Goal: Information Seeking & Learning: Check status

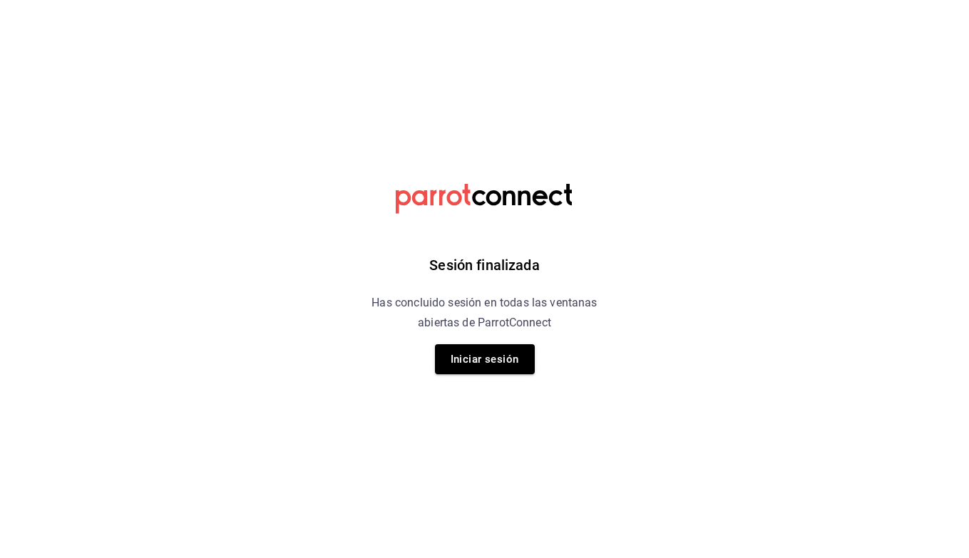
click at [479, 341] on div "Sesión finalizada Has concluido sesión en todas las ventanas abiertas de Parrot…" at bounding box center [484, 279] width 360 height 558
click at [479, 355] on button "Iniciar sesión" at bounding box center [485, 359] width 100 height 30
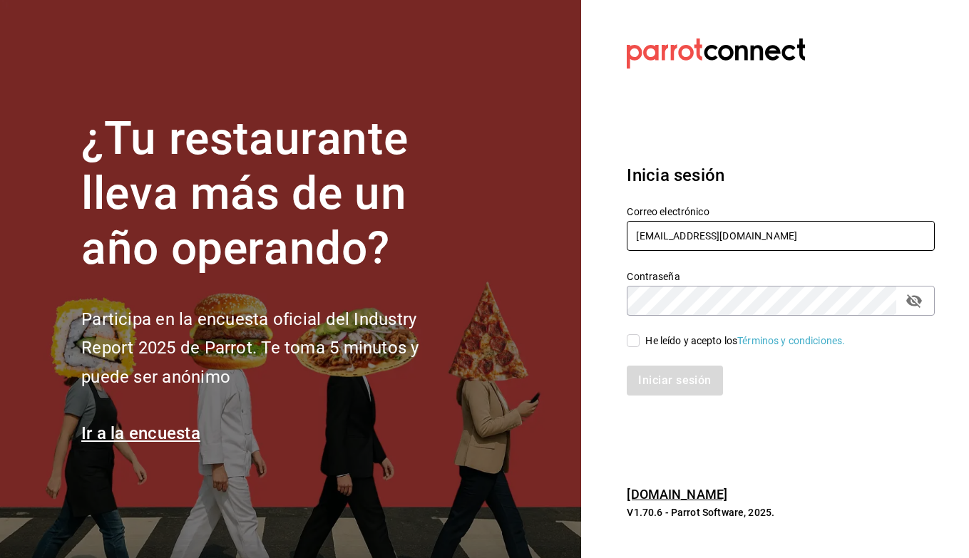
type input "berrinche155@gmail.com"
click at [635, 339] on input "He leído y acepto los Términos y condiciones." at bounding box center [633, 340] width 13 height 13
checkbox input "true"
click at [649, 375] on button "Iniciar sesión" at bounding box center [675, 381] width 97 height 30
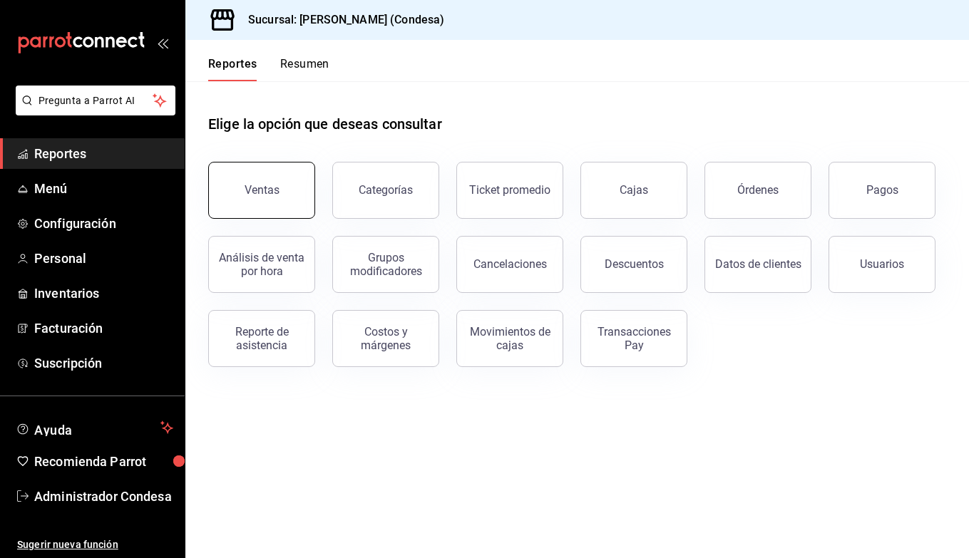
click at [250, 190] on div "Ventas" at bounding box center [261, 190] width 35 height 14
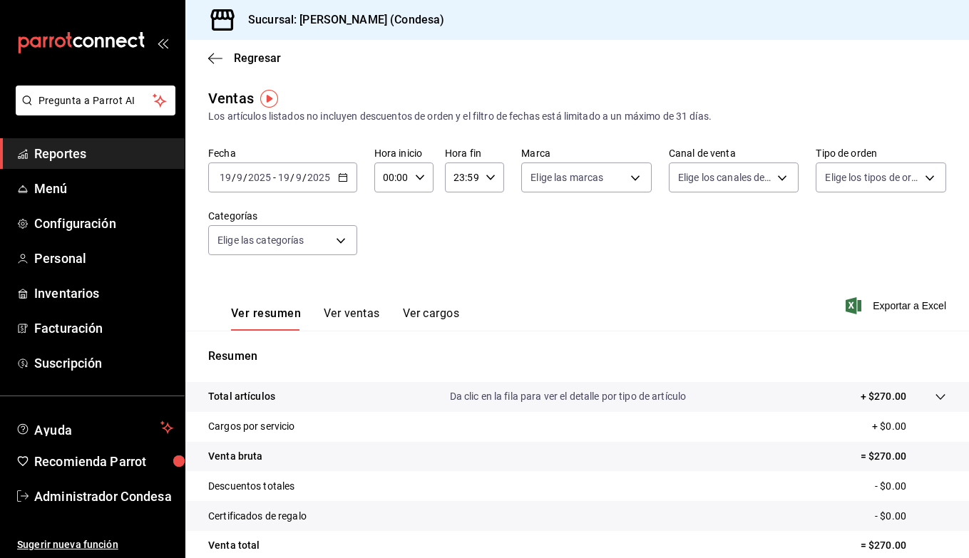
click at [344, 182] on \(Stroke\) "button" at bounding box center [343, 178] width 9 height 8
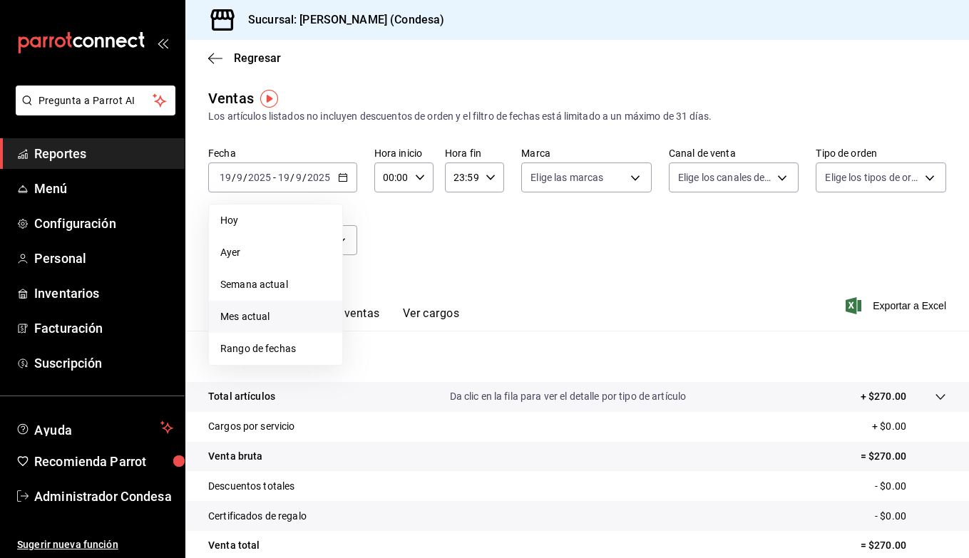
click at [294, 311] on span "Mes actual" at bounding box center [275, 316] width 110 height 15
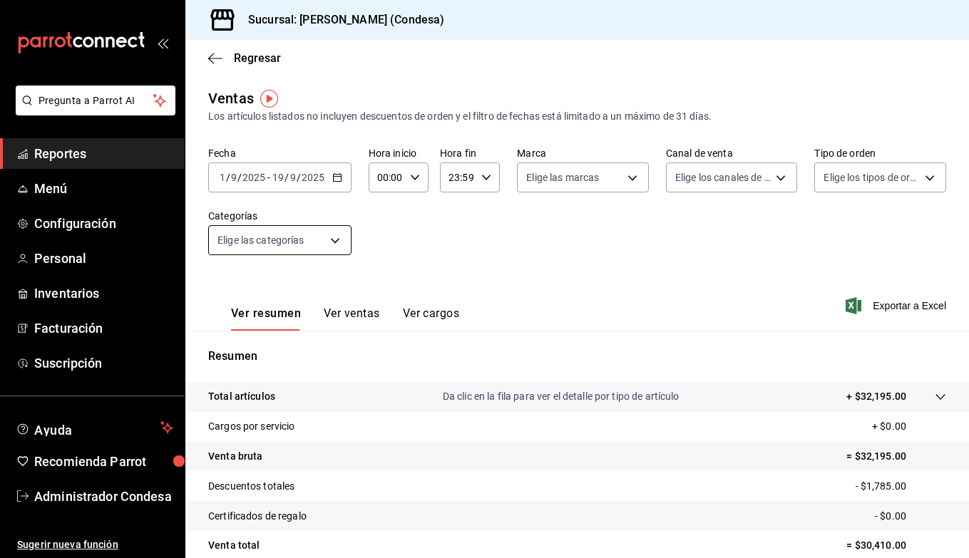
click at [298, 238] on body "Pregunta a Parrot AI Reportes Menú Configuración Personal Inventarios Facturaci…" at bounding box center [484, 279] width 969 height 558
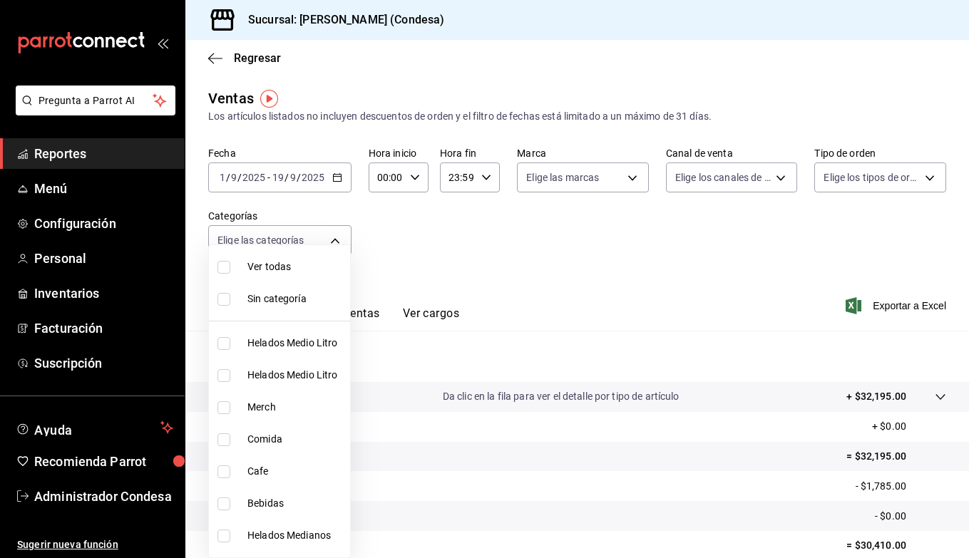
click at [215, 507] on li "Bebidas" at bounding box center [279, 504] width 141 height 32
type input "02ed9e90-58dc-410c-bfda-2f7067ecaf6d"
checkbox input "true"
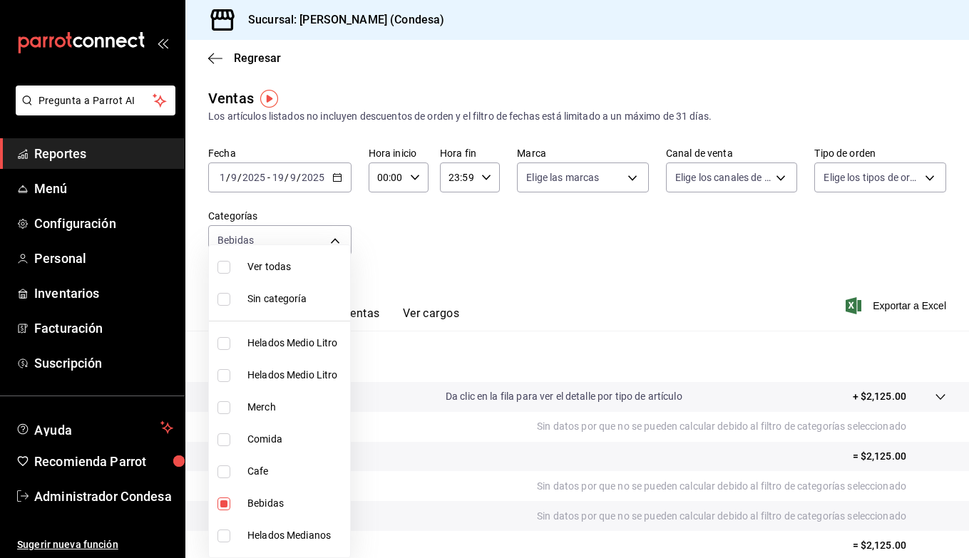
click at [604, 314] on div at bounding box center [484, 279] width 969 height 558
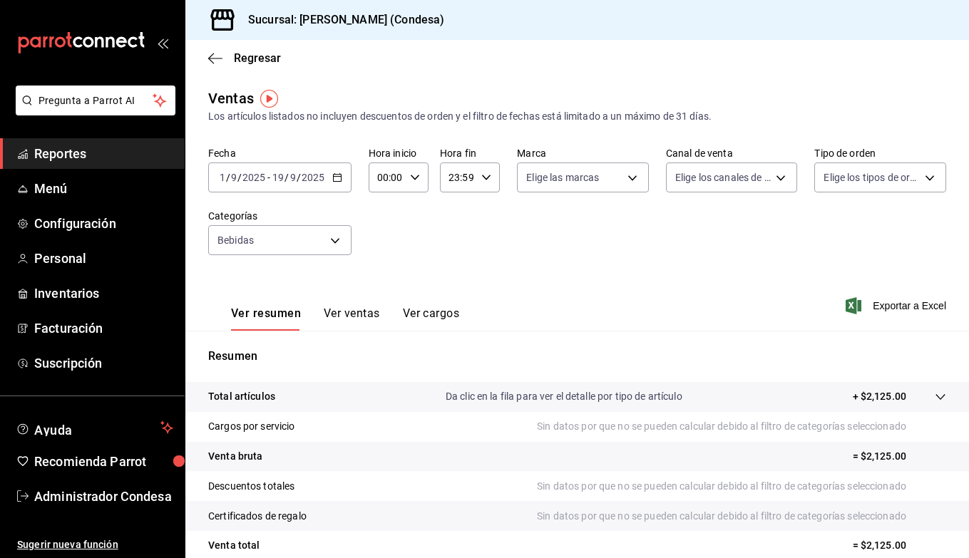
click at [357, 329] on button "Ver ventas" at bounding box center [352, 319] width 56 height 24
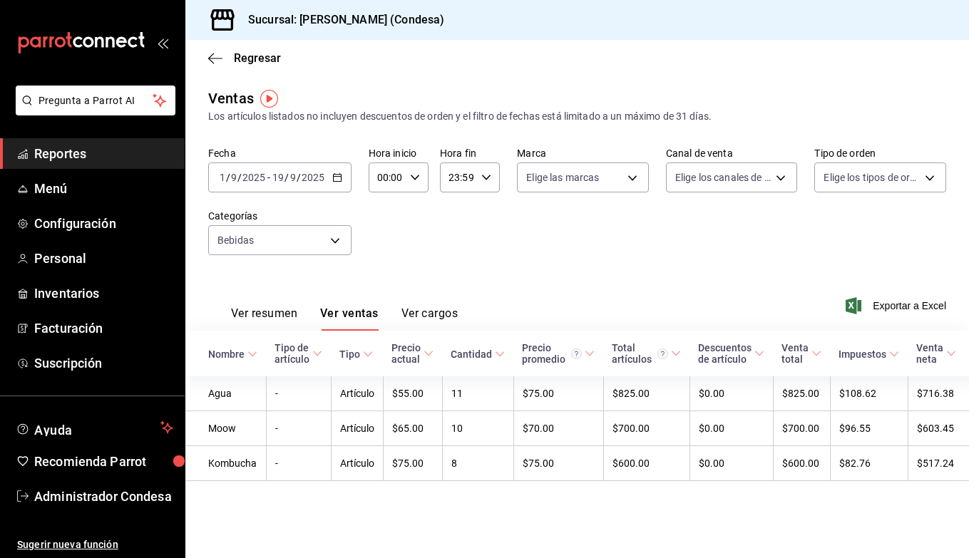
click at [338, 176] on icon "button" at bounding box center [337, 178] width 10 height 10
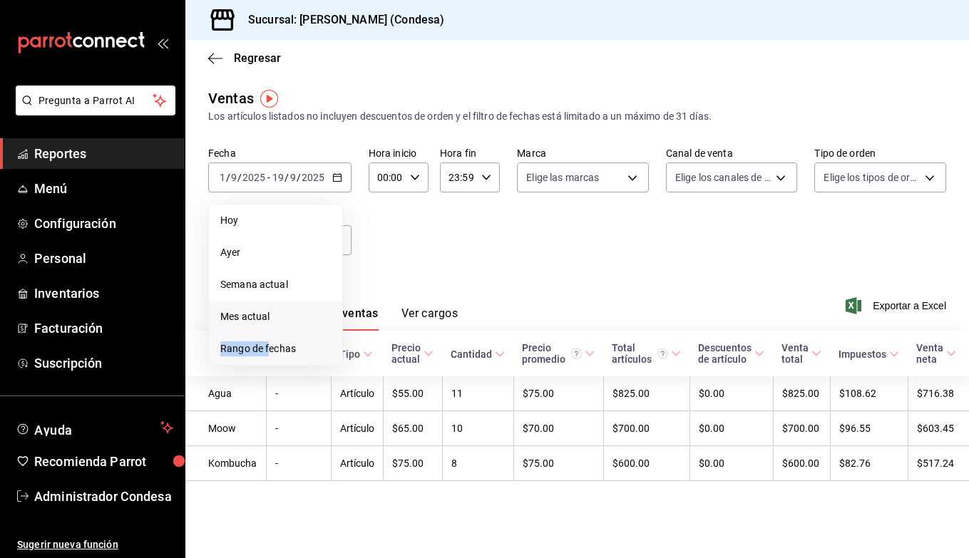
click at [267, 341] on li "Rango de fechas" at bounding box center [275, 349] width 133 height 32
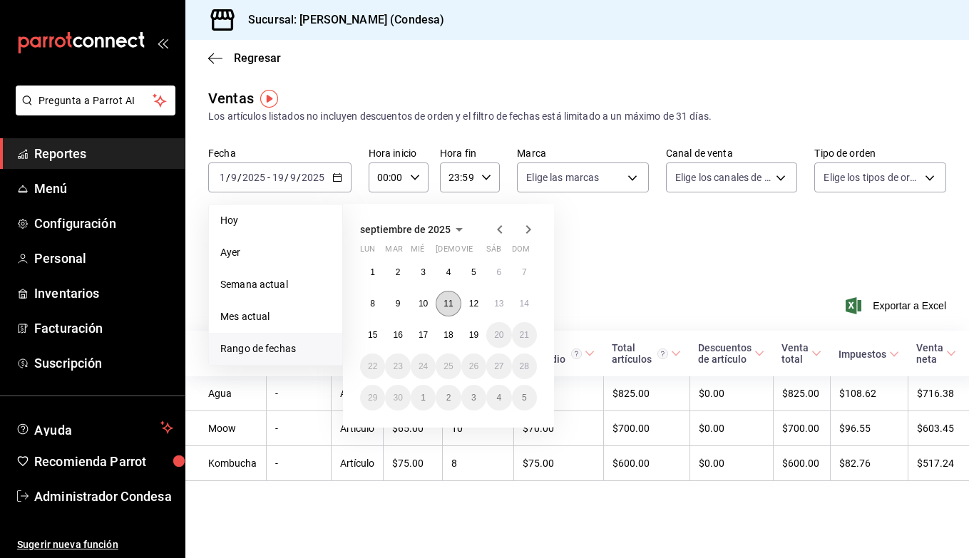
click at [446, 302] on abbr "11" at bounding box center [447, 304] width 9 height 10
click at [478, 337] on abbr "19" at bounding box center [473, 335] width 9 height 10
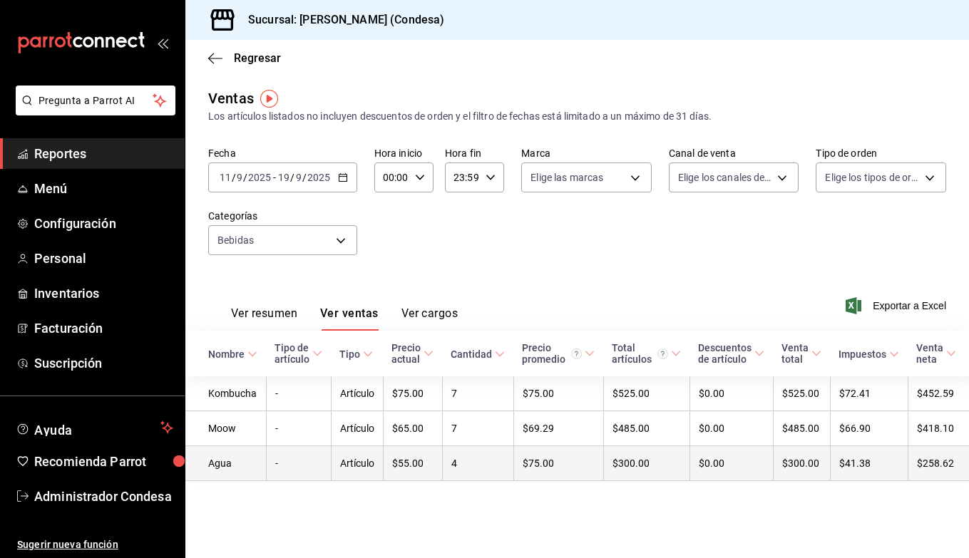
click at [468, 466] on td "4" at bounding box center [477, 463] width 71 height 35
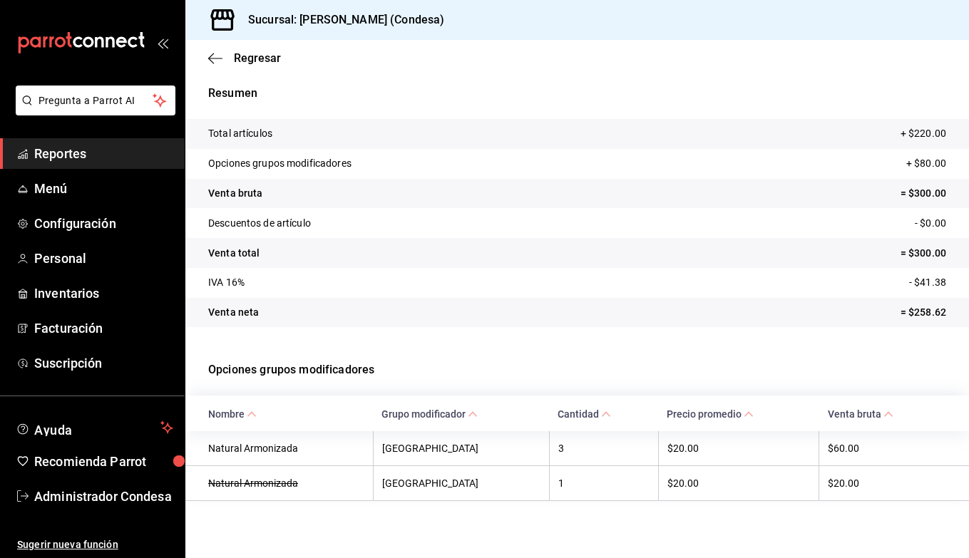
scroll to position [46, 0]
click at [444, 442] on th "Casa del Agua" at bounding box center [461, 448] width 176 height 35
click at [431, 443] on th "Casa del Agua" at bounding box center [461, 448] width 176 height 35
click at [442, 452] on th "Casa del Agua" at bounding box center [461, 448] width 176 height 35
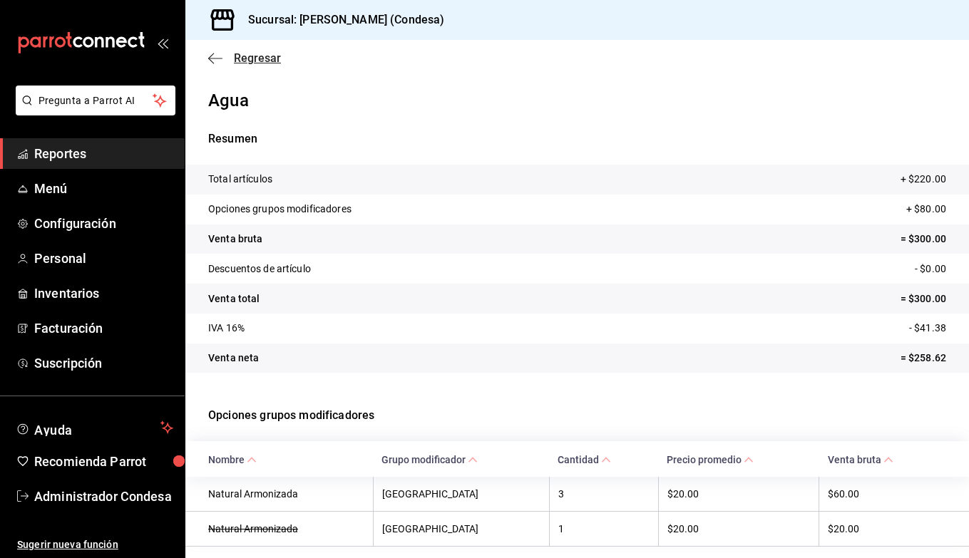
scroll to position [0, 0]
click at [224, 60] on span "Regresar" at bounding box center [244, 58] width 73 height 14
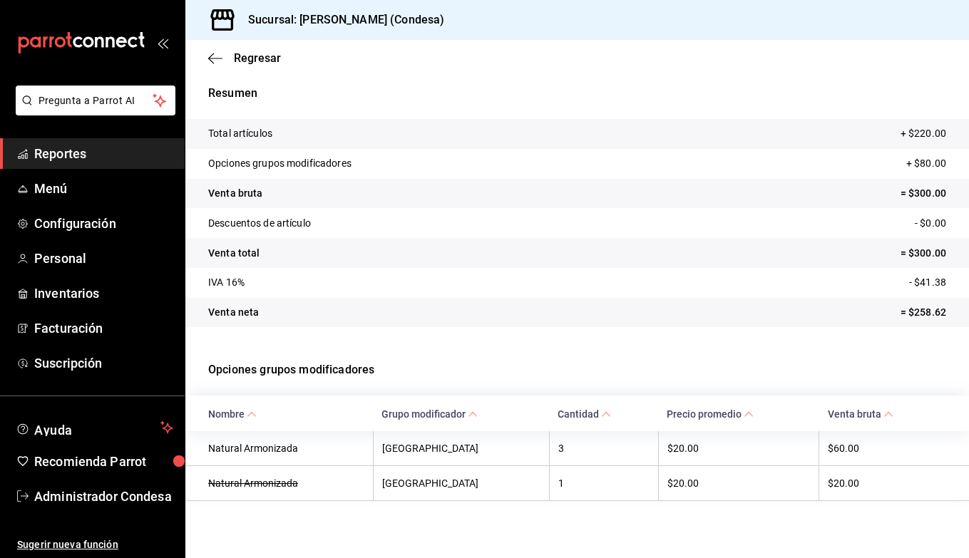
click at [562, 453] on th "3" at bounding box center [603, 448] width 109 height 35
drag, startPoint x: 577, startPoint y: 451, endPoint x: 484, endPoint y: 446, distance: 92.8
click at [483, 448] on tr "Natural Armonizada Casa del Agua 3 $20.00 $60.00" at bounding box center [576, 448] width 783 height 35
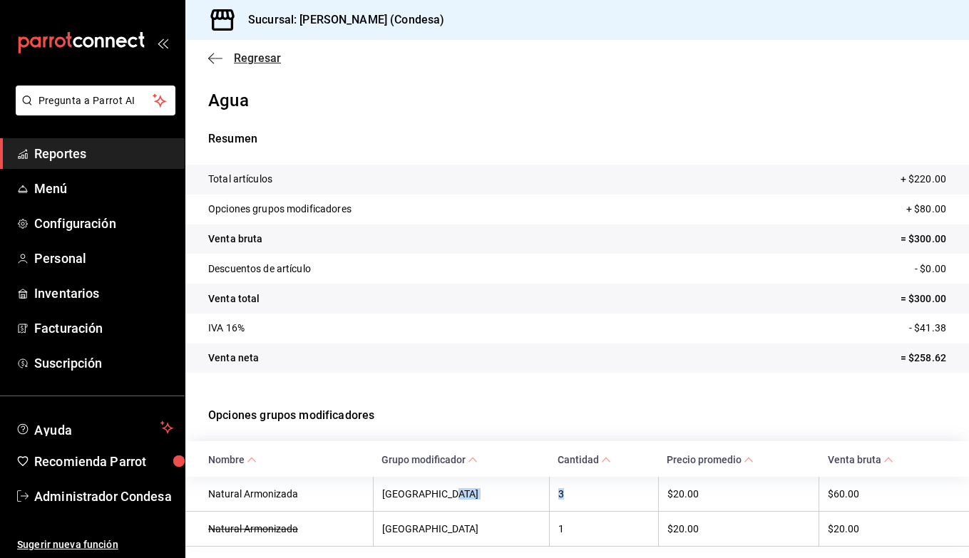
click at [219, 56] on icon "button" at bounding box center [215, 58] width 14 height 13
click at [216, 61] on icon "button" at bounding box center [215, 58] width 14 height 13
click at [264, 57] on span "Regresar" at bounding box center [257, 58] width 47 height 14
